Goal: Task Accomplishment & Management: Manage account settings

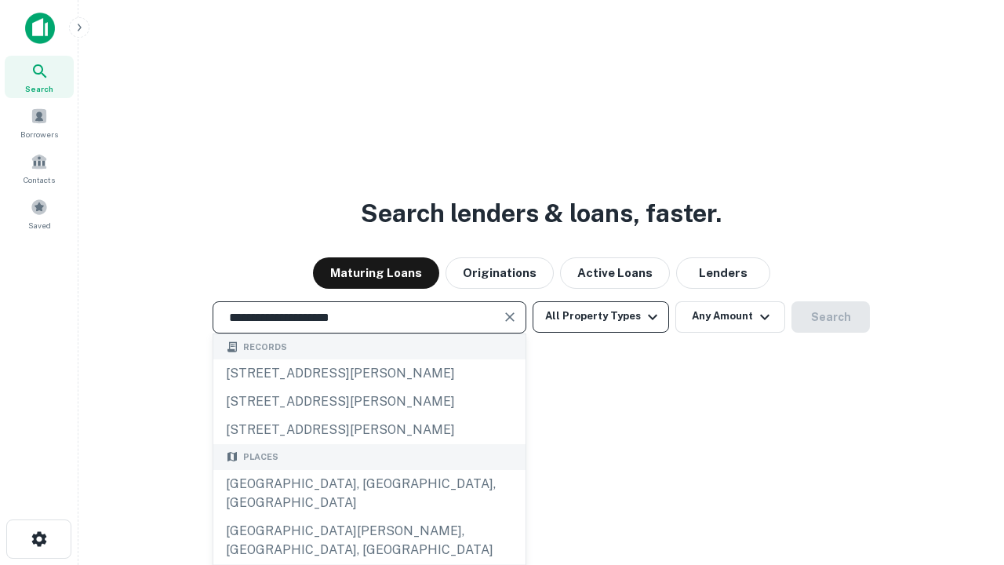
click at [369, 517] on div "[GEOGRAPHIC_DATA], [GEOGRAPHIC_DATA], [GEOGRAPHIC_DATA]" at bounding box center [369, 493] width 312 height 47
click at [601, 316] on button "All Property Types" at bounding box center [601, 316] width 136 height 31
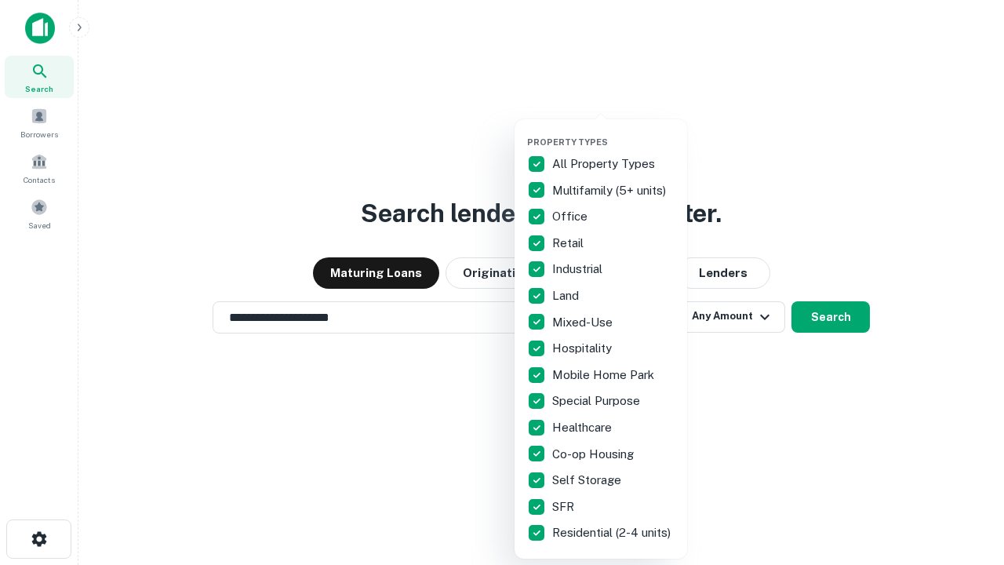
type input "**********"
click at [613, 132] on button "button" at bounding box center [613, 132] width 173 height 1
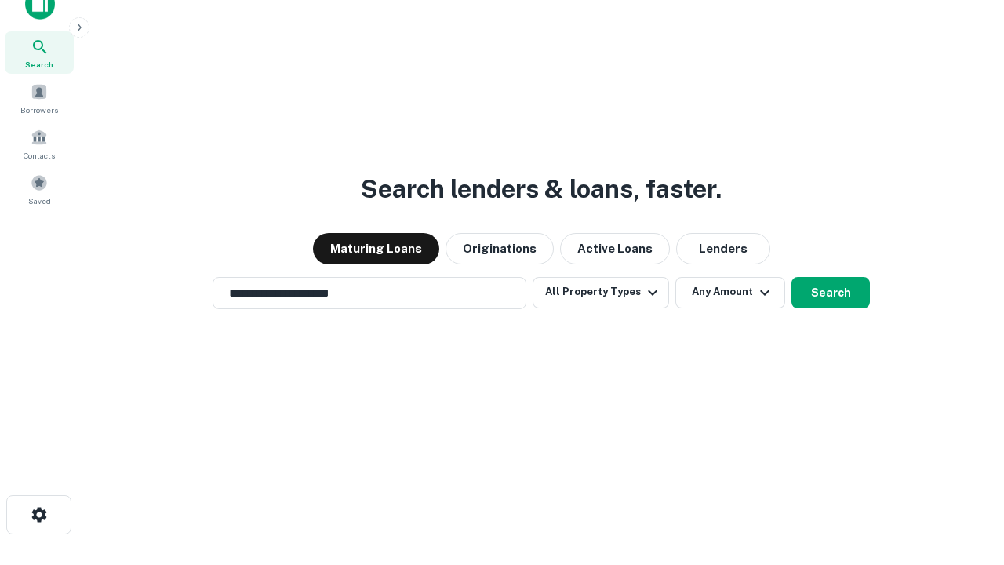
scroll to position [9, 189]
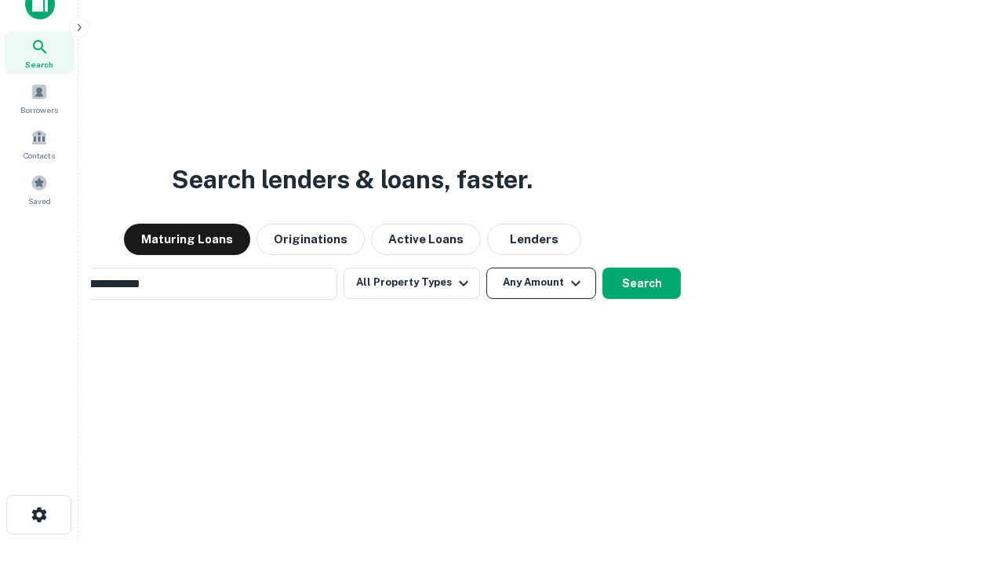
click at [486, 267] on button "Any Amount" at bounding box center [541, 282] width 110 height 31
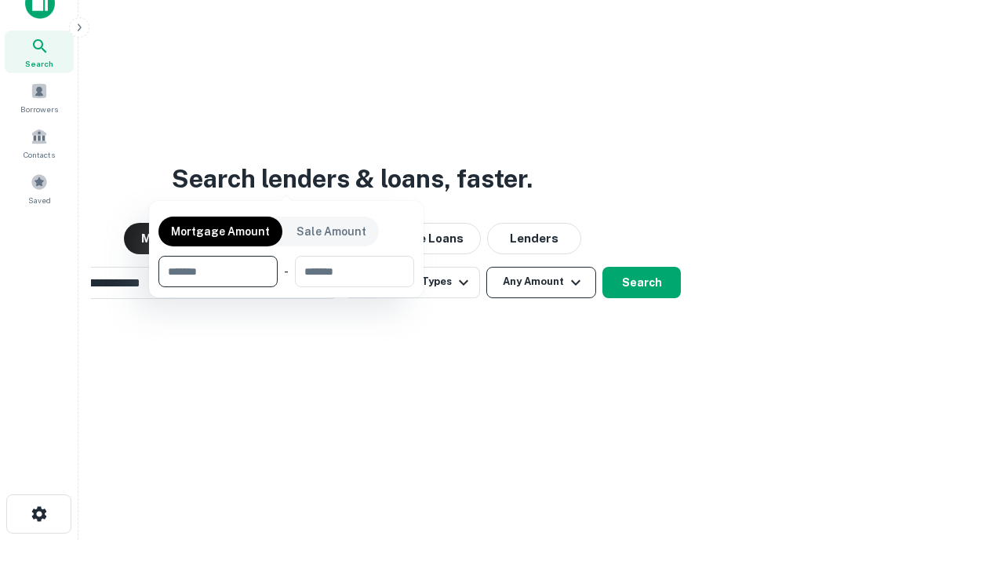
scroll to position [113, 444]
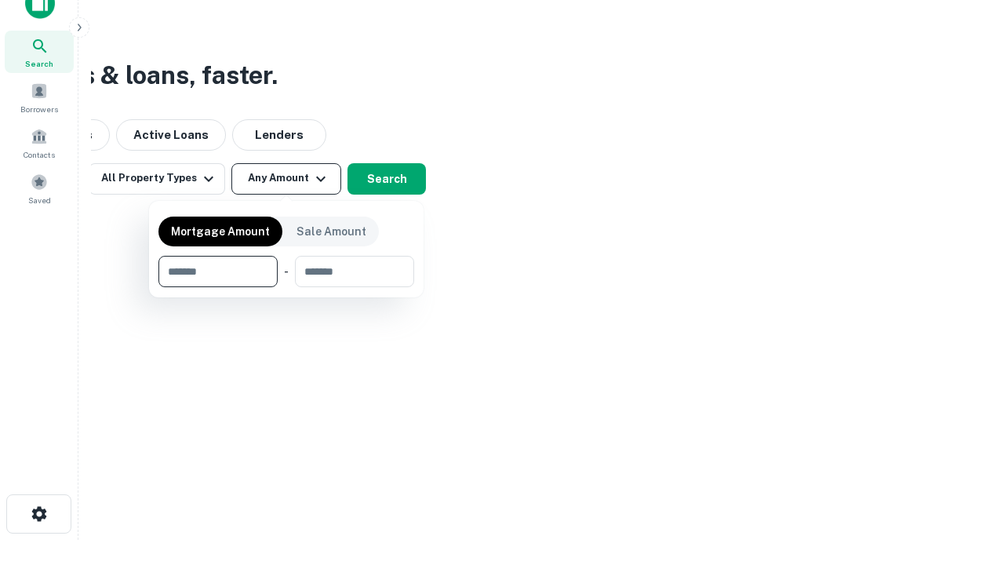
type input "*******"
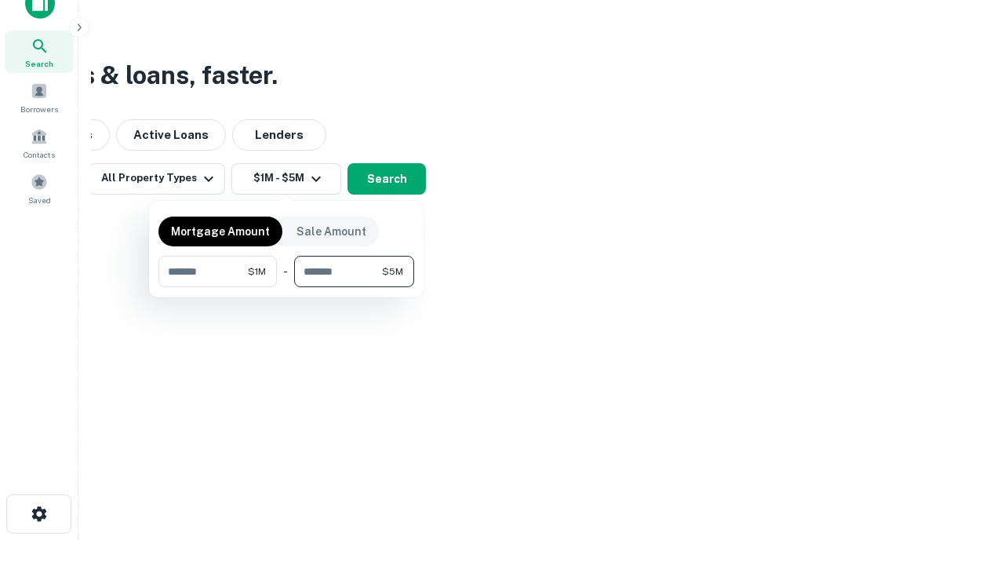
type input "*******"
click at [286, 287] on button "button" at bounding box center [286, 287] width 256 height 1
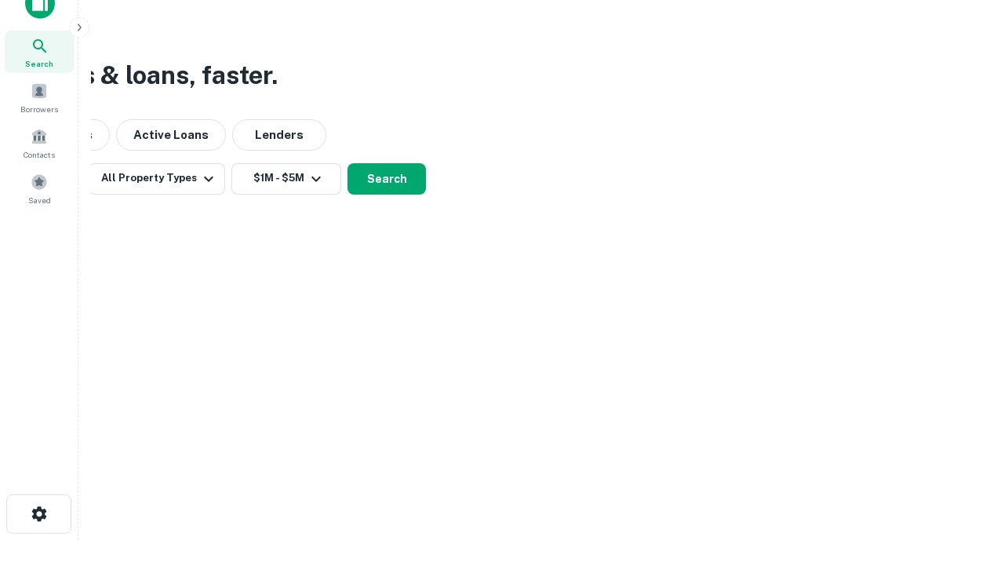
scroll to position [9, 289]
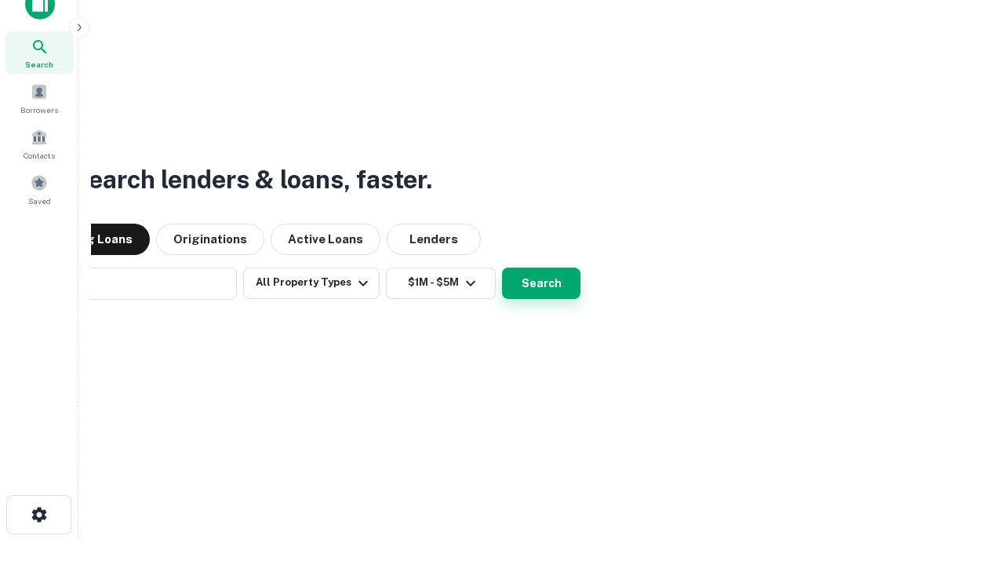
click at [502, 267] on button "Search" at bounding box center [541, 282] width 78 height 31
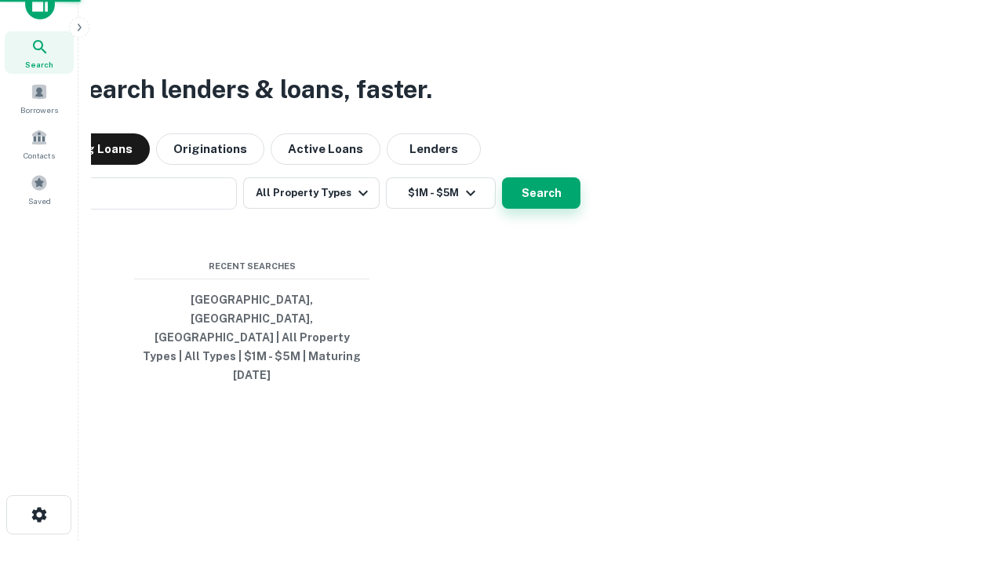
scroll to position [42, 444]
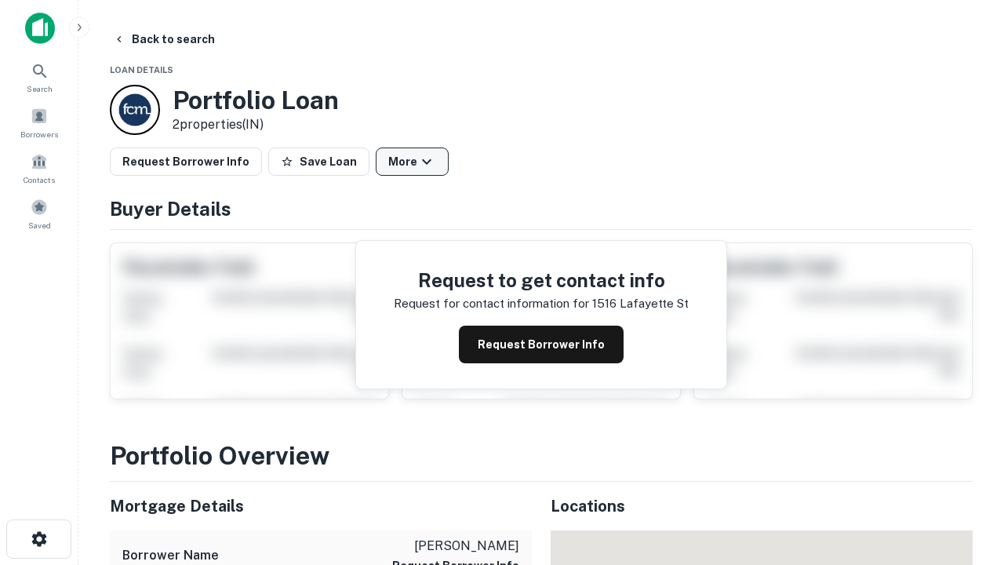
click at [412, 162] on button "More" at bounding box center [412, 161] width 73 height 28
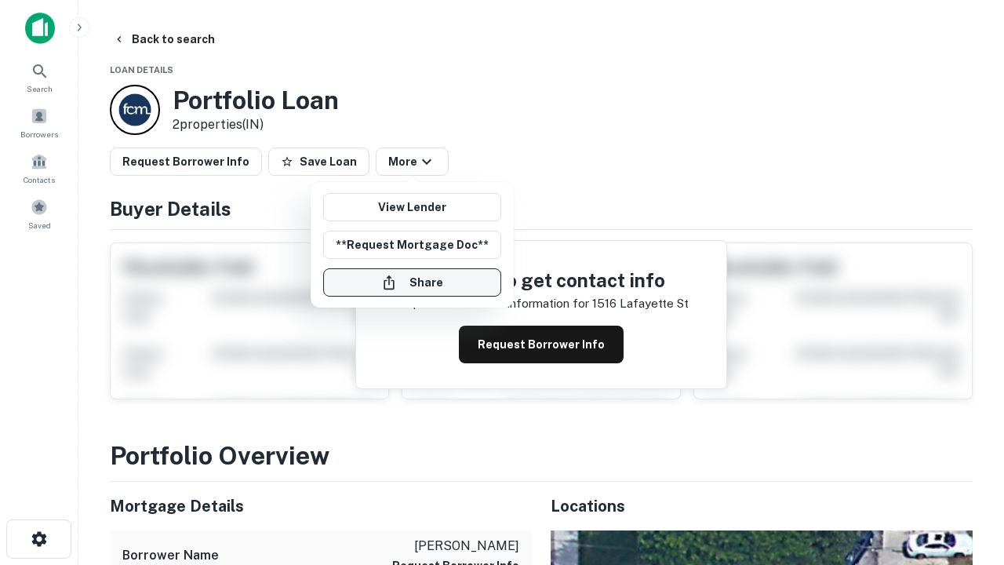
click at [412, 282] on button "Share" at bounding box center [412, 282] width 178 height 28
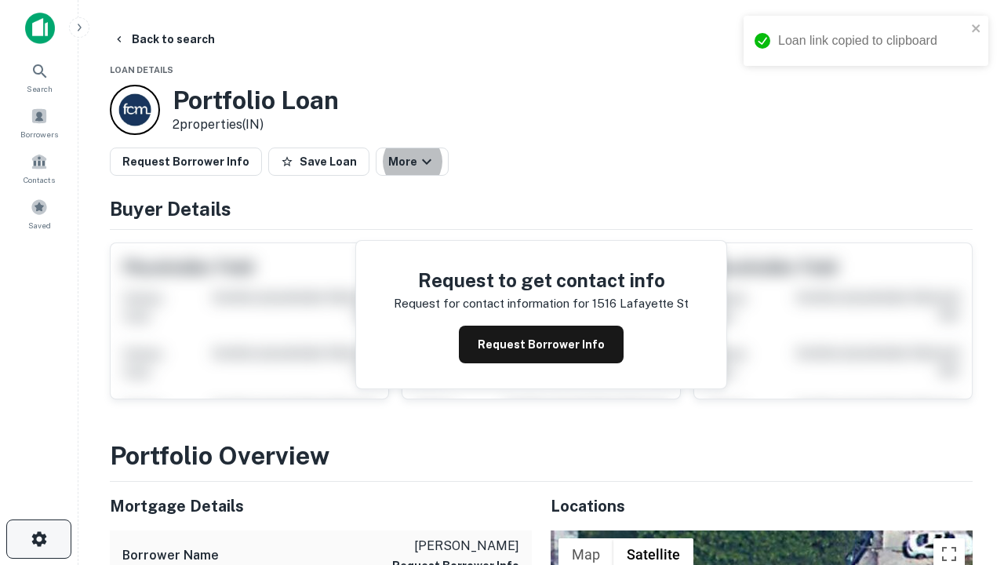
click at [38, 539] on icon "button" at bounding box center [39, 538] width 19 height 19
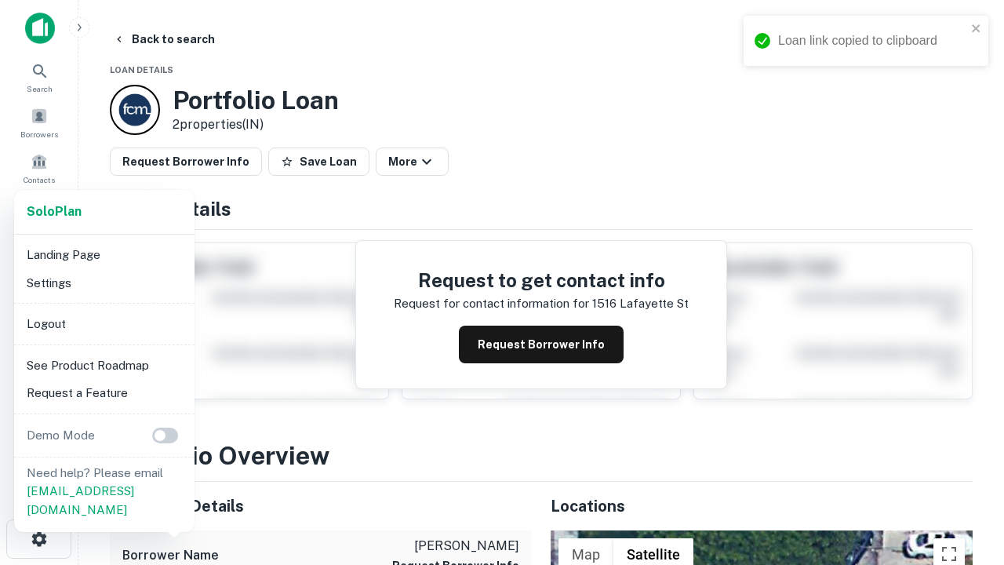
click at [104, 323] on li "Logout" at bounding box center [104, 324] width 168 height 28
